Goal: Information Seeking & Learning: Find specific fact

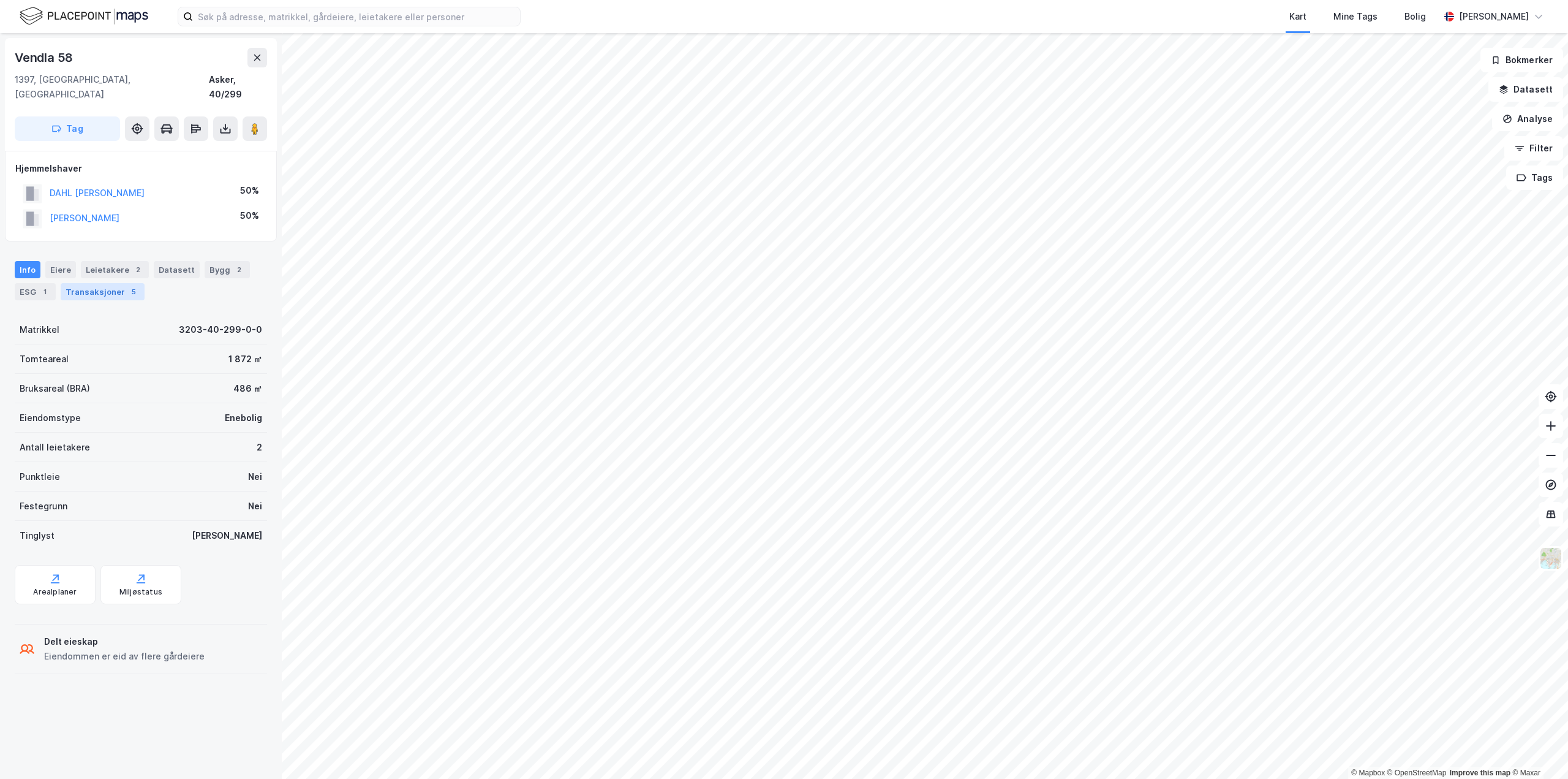
click at [98, 283] on div "Transaksjoner 5" at bounding box center [102, 292] width 84 height 17
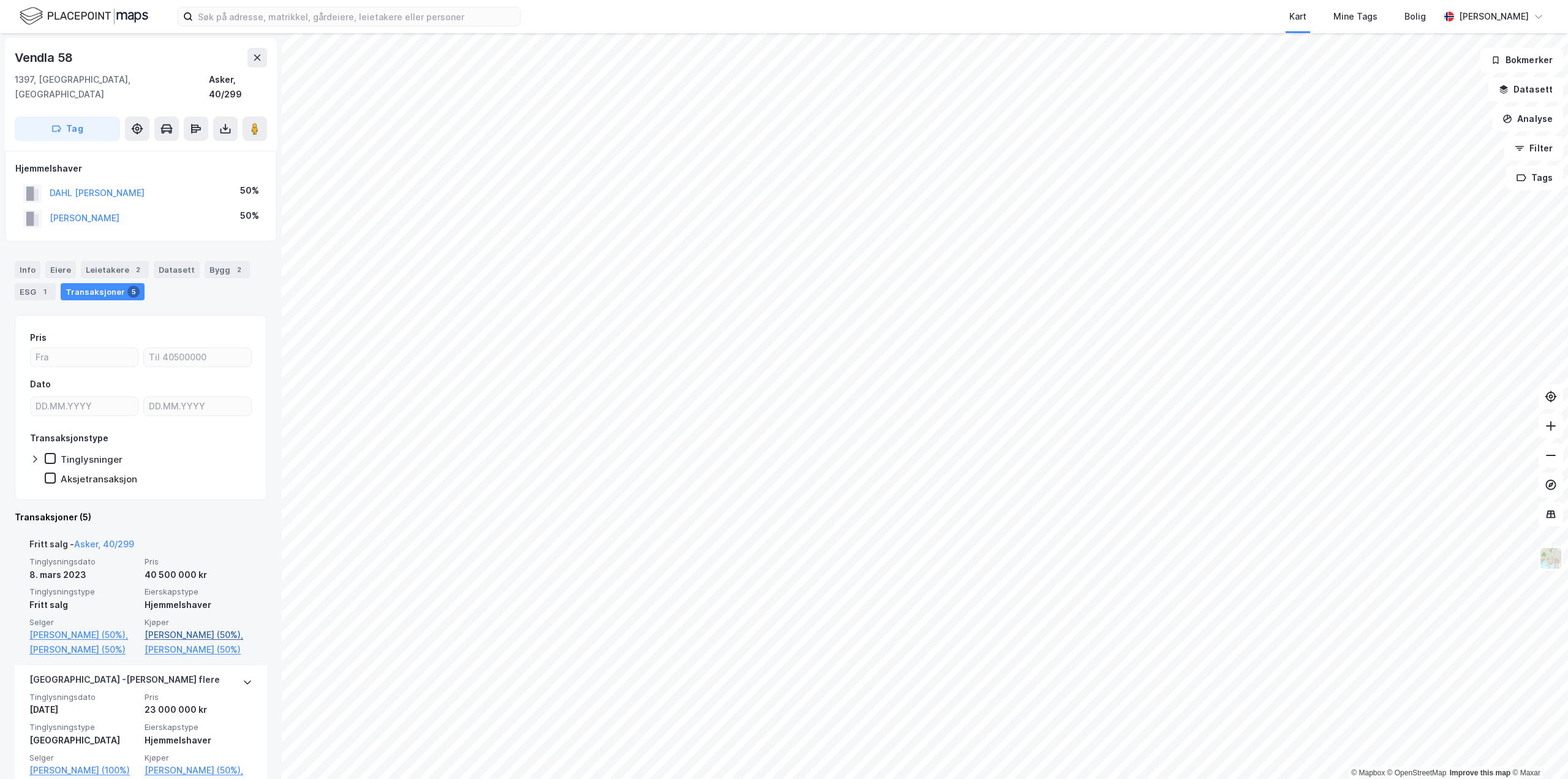
click at [175, 627] on link "[PERSON_NAME] (50%)," at bounding box center [198, 634] width 108 height 15
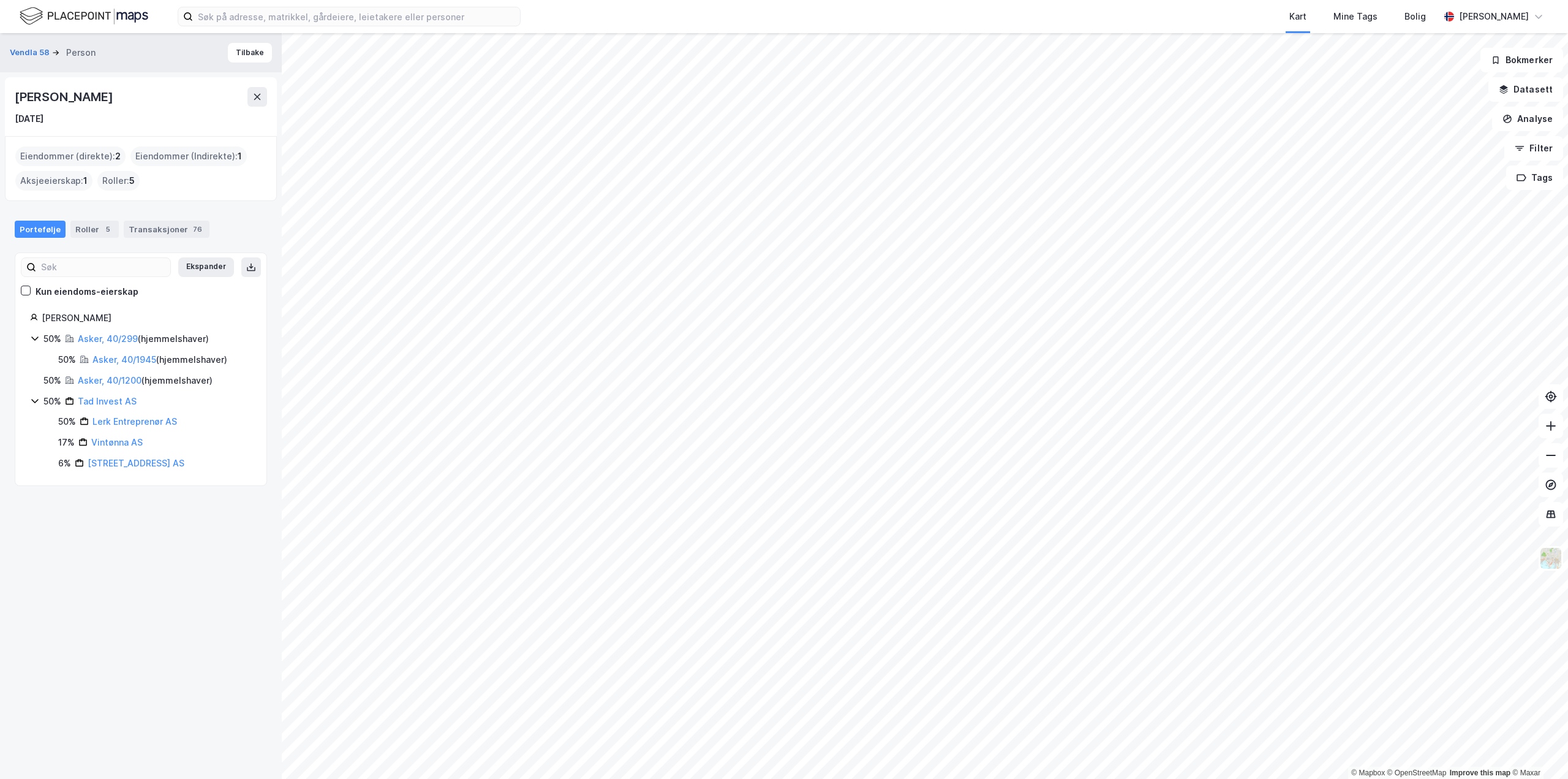
click at [90, 90] on div "[PERSON_NAME]" at bounding box center [65, 96] width 100 height 19
copy div "[PERSON_NAME]"
